Goal: Task Accomplishment & Management: Manage account settings

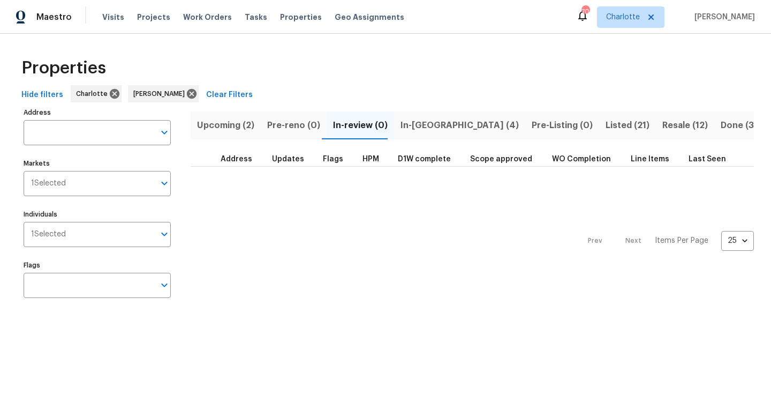
click at [410, 127] on span "In-reno (4)" at bounding box center [459, 125] width 118 height 15
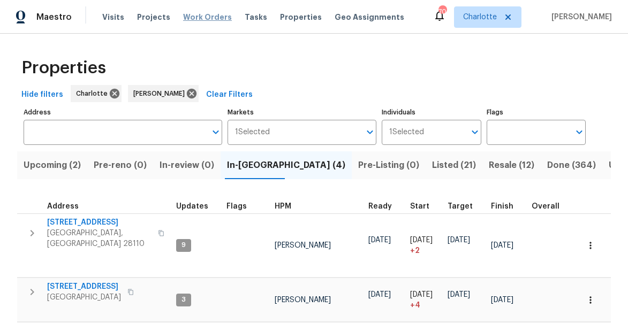
click at [204, 16] on span "Work Orders" at bounding box center [207, 17] width 49 height 11
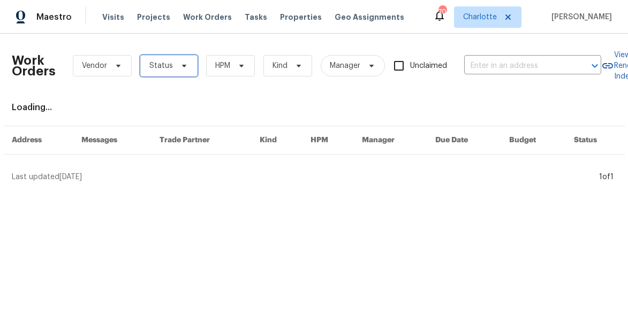
click at [163, 69] on span "Status" at bounding box center [161, 66] width 24 height 11
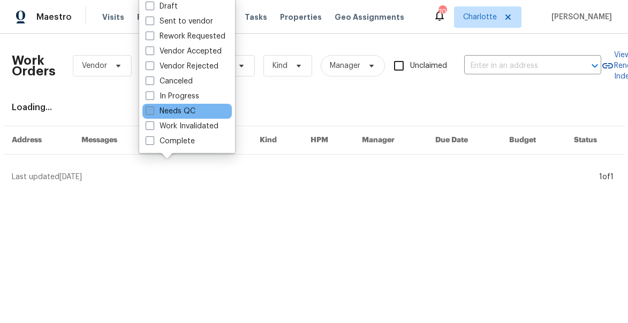
click at [150, 108] on span at bounding box center [150, 111] width 9 height 9
click at [150, 108] on input "Needs QC" at bounding box center [149, 109] width 7 height 7
checkbox input "true"
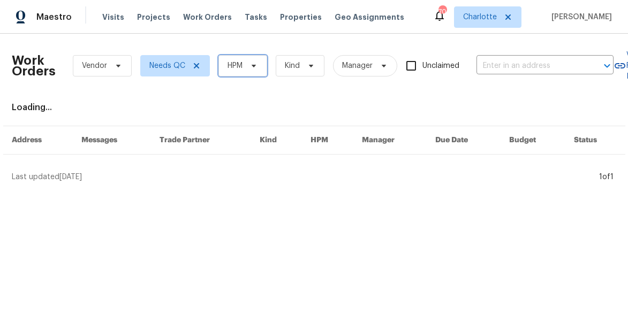
click at [237, 66] on span "HPM" at bounding box center [235, 66] width 15 height 11
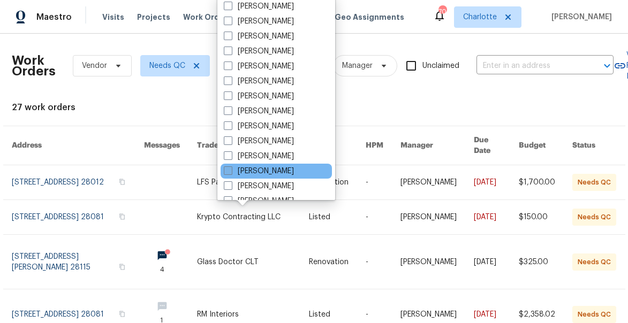
click at [238, 174] on label "[PERSON_NAME]" at bounding box center [259, 171] width 70 height 11
click at [231, 173] on input "[PERSON_NAME]" at bounding box center [227, 169] width 7 height 7
checkbox input "true"
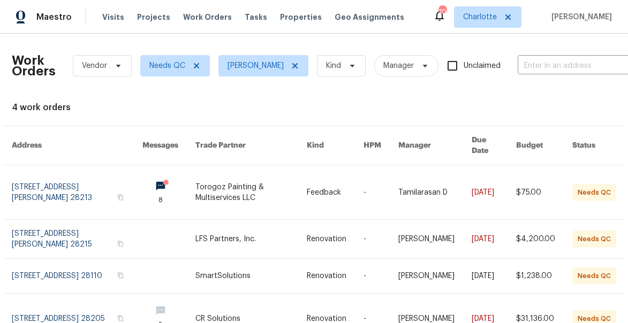
scroll to position [51, 0]
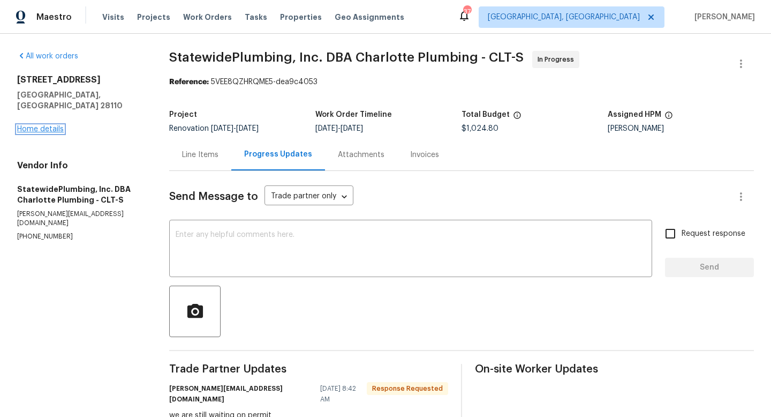
click at [42, 125] on link "Home details" at bounding box center [40, 128] width 47 height 7
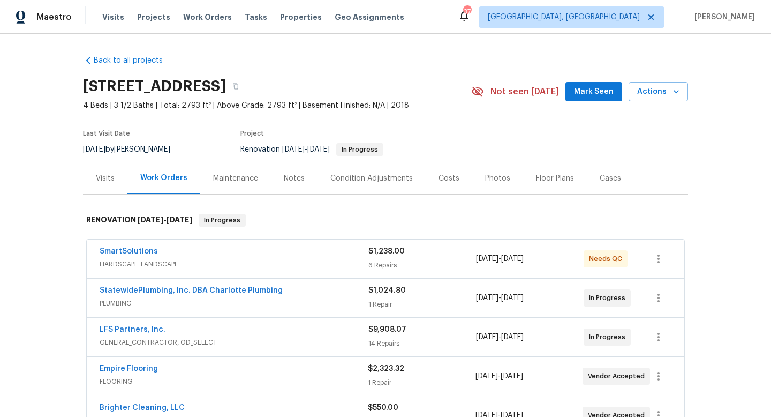
click at [596, 94] on span "Mark Seen" at bounding box center [594, 91] width 40 height 13
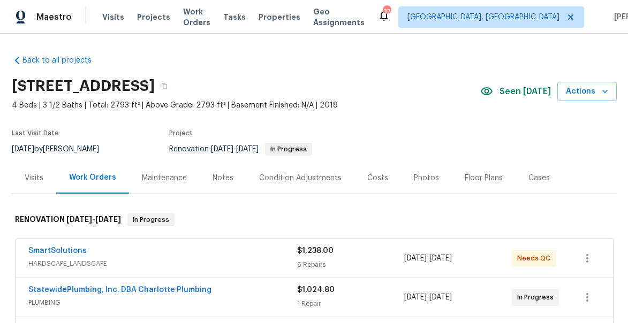
click at [218, 178] on div "Notes" at bounding box center [223, 178] width 21 height 11
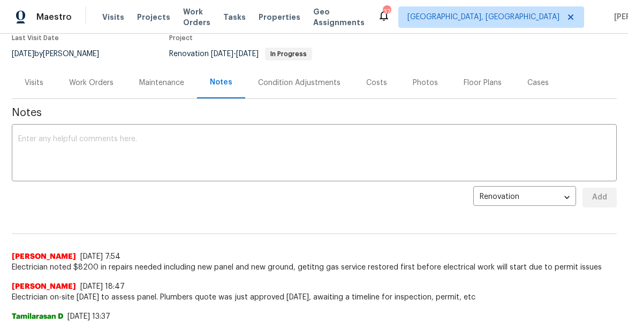
scroll to position [125, 0]
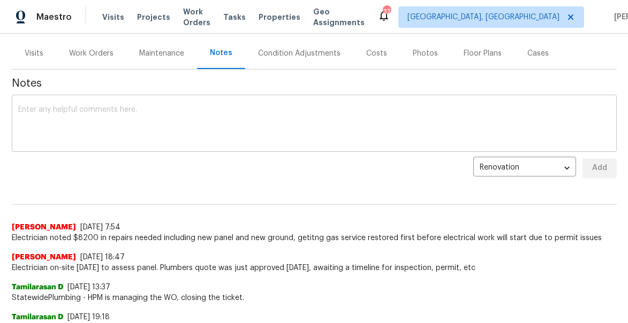
click at [142, 108] on textarea at bounding box center [314, 124] width 592 height 37
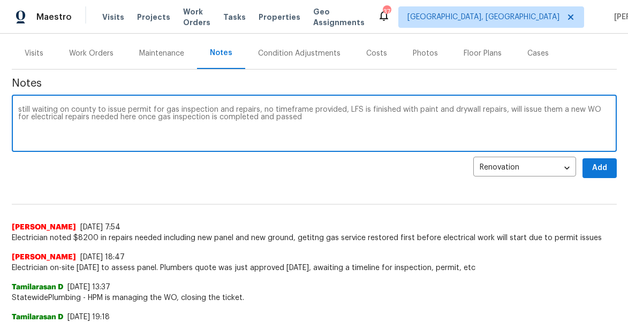
type textarea "still waiting on county to issue permit for gas inspection and repairs, no time…"
click at [600, 165] on span "Add" at bounding box center [599, 168] width 17 height 13
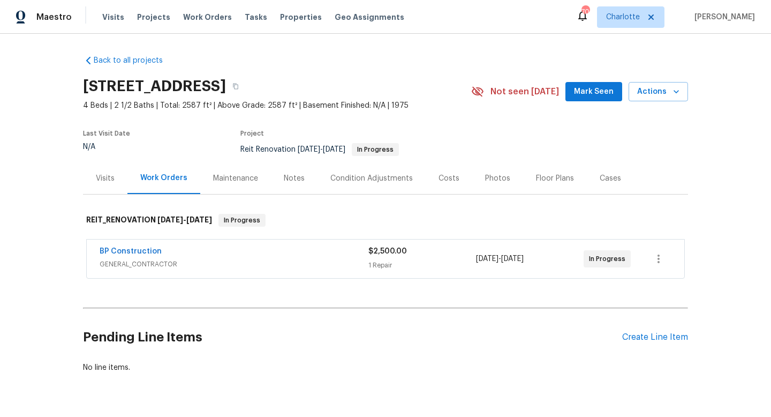
click at [592, 93] on span "Mark Seen" at bounding box center [594, 91] width 40 height 13
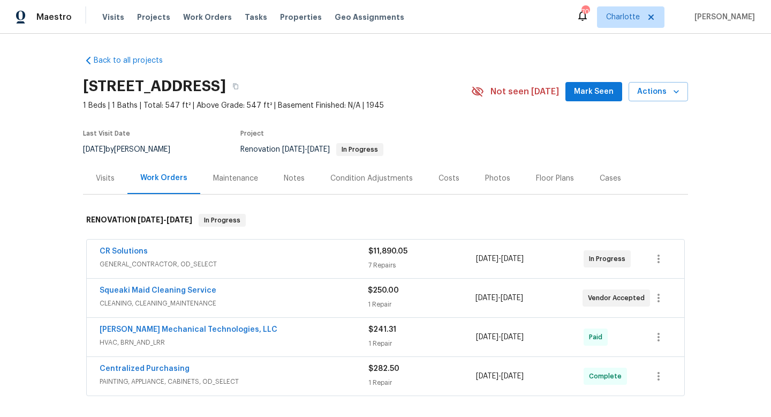
click at [596, 89] on span "Mark Seen" at bounding box center [594, 91] width 40 height 13
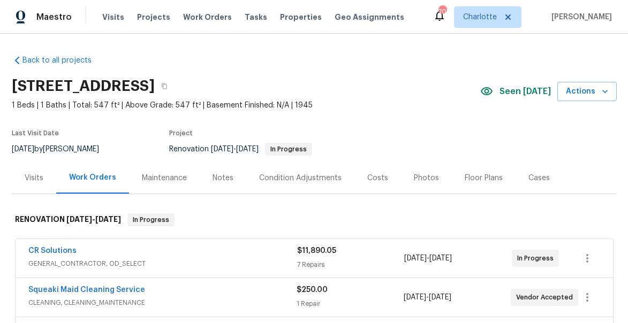
click at [221, 178] on div "Notes" at bounding box center [223, 178] width 21 height 11
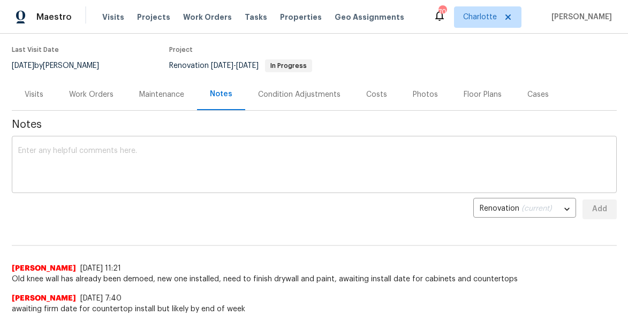
scroll to position [88, 0]
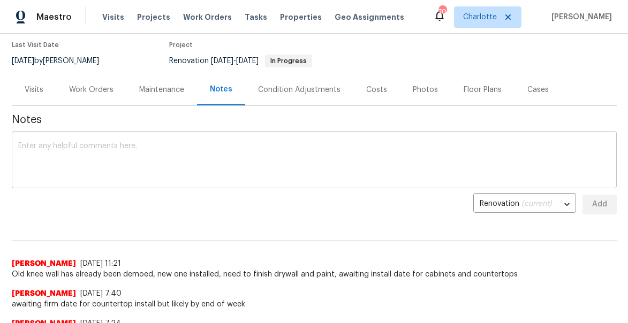
click at [158, 165] on textarea at bounding box center [314, 160] width 592 height 37
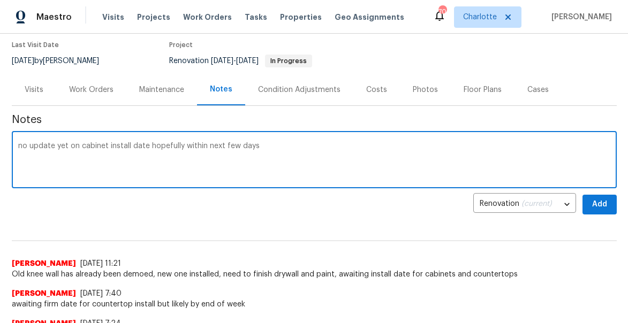
type textarea "no update yet on cabinet install date hopefully within next few days"
click at [601, 197] on button "Add" at bounding box center [600, 205] width 34 height 20
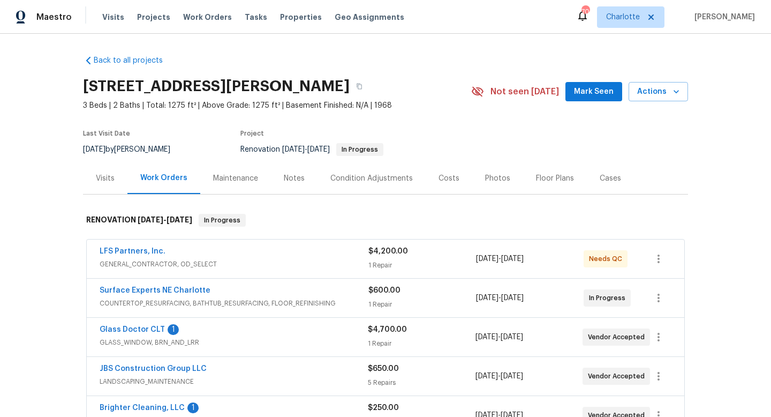
click at [604, 102] on div "[STREET_ADDRESS][PERSON_NAME] 3 Beds | 2 Baths | Total: 1275 ft² | Above Grade:…" at bounding box center [385, 91] width 605 height 39
click at [593, 90] on span "Mark Seen" at bounding box center [594, 91] width 40 height 13
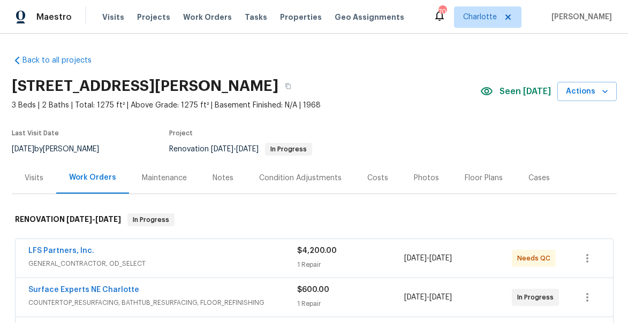
click at [221, 181] on div "Notes" at bounding box center [223, 178] width 21 height 11
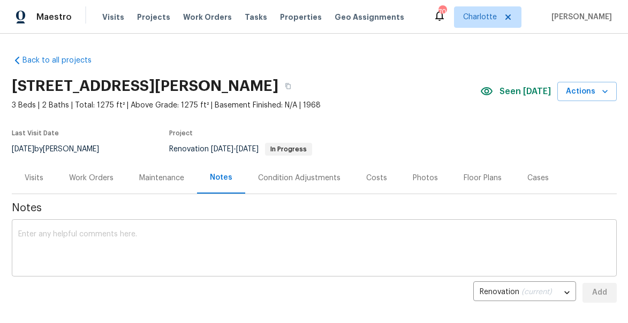
click at [243, 244] on textarea at bounding box center [314, 249] width 592 height 37
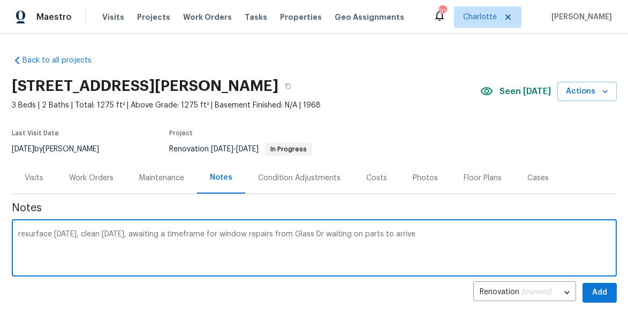
type textarea "resurface [DATE], clean [DATE], awaiting a timeframe for window repairs from Gl…"
click at [604, 291] on span "Add" at bounding box center [599, 292] width 17 height 13
